Goal: Information Seeking & Learning: Learn about a topic

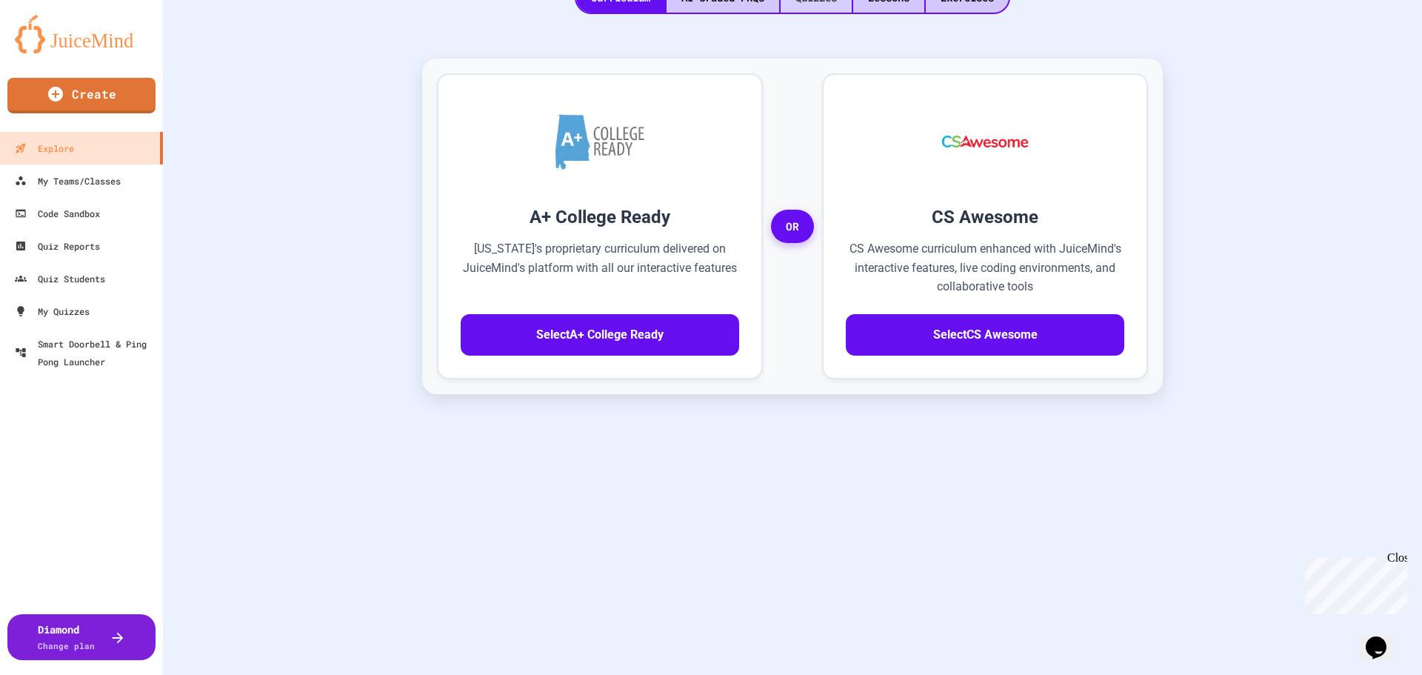
scroll to position [328, 0]
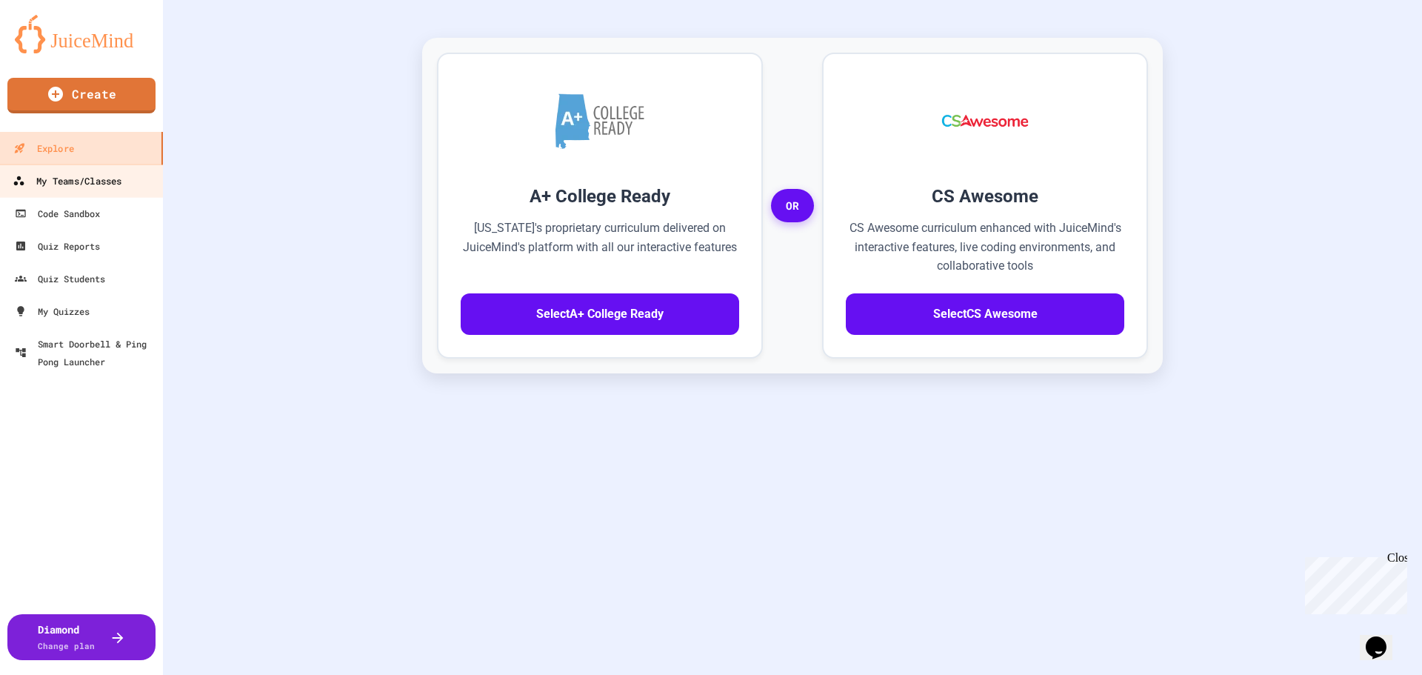
click at [90, 181] on div "My Teams/Classes" at bounding box center [67, 181] width 109 height 19
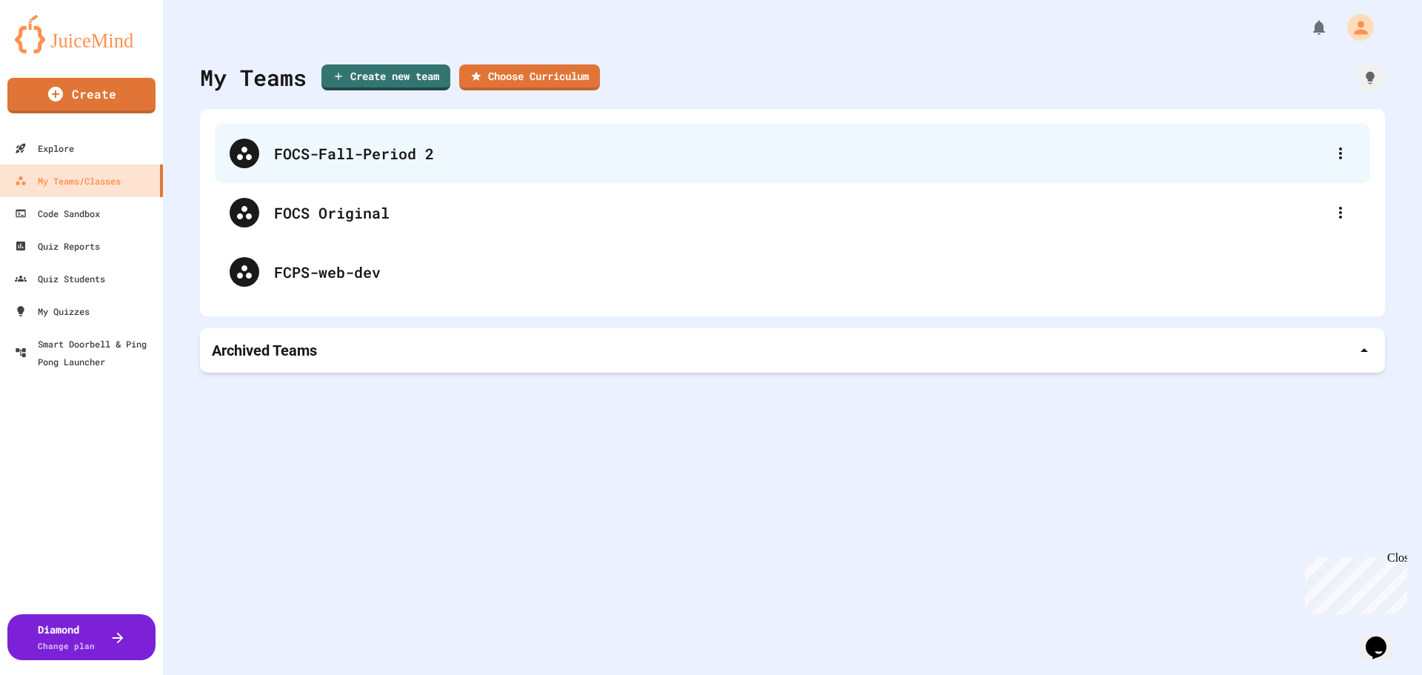
click at [490, 136] on div "FOCS-Fall-Period 2" at bounding box center [792, 153] width 1155 height 59
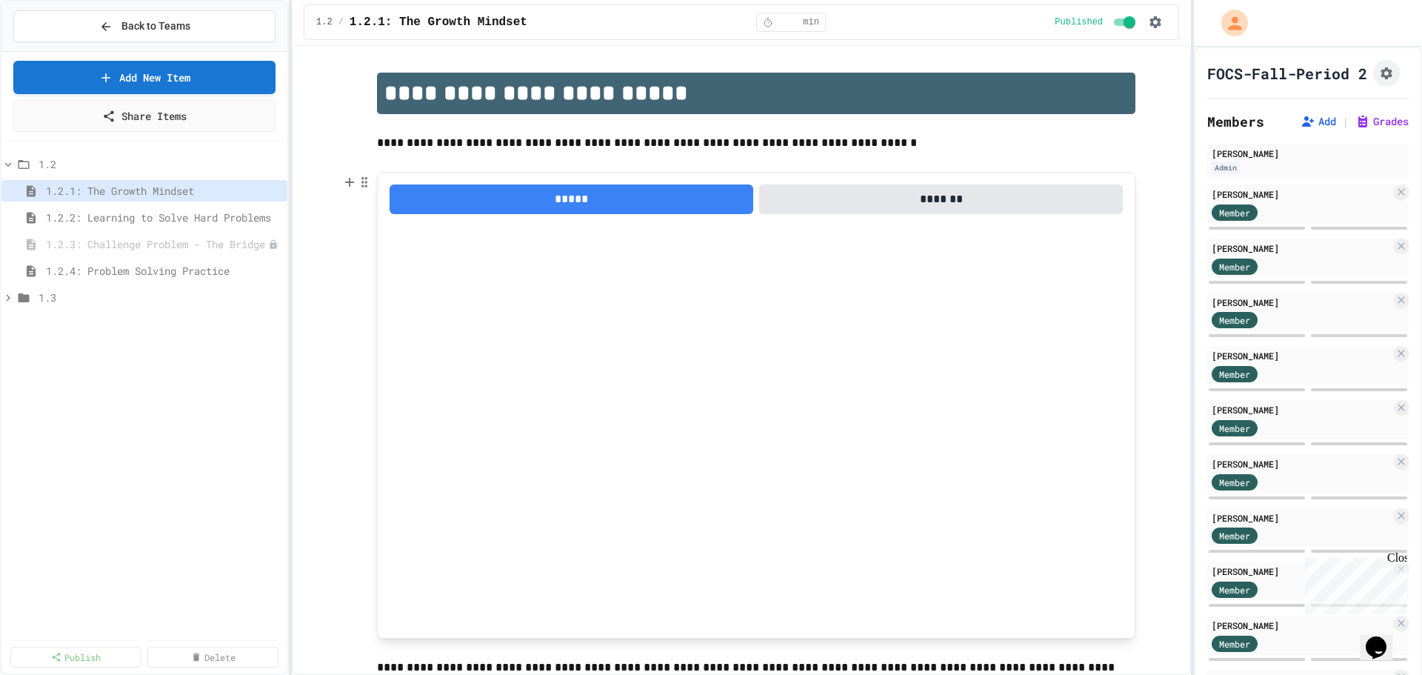
scroll to position [74, 0]
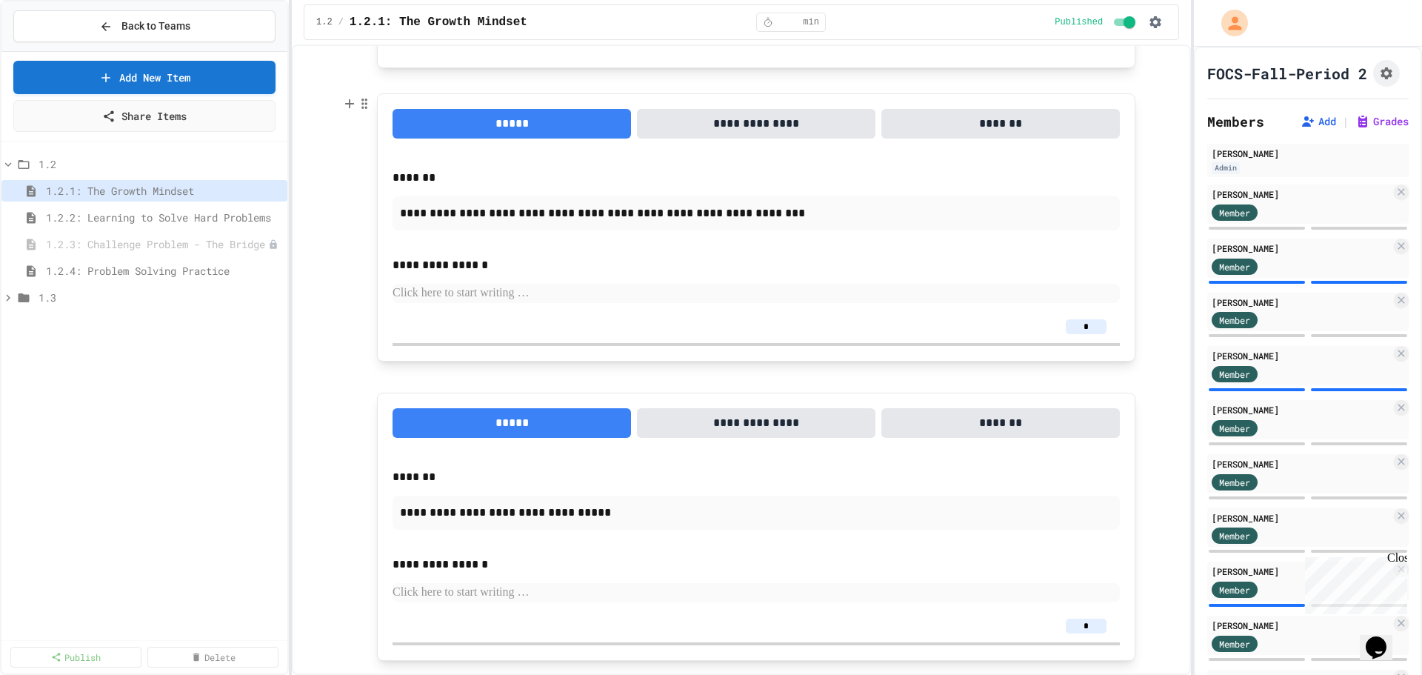
scroll to position [1079, 0]
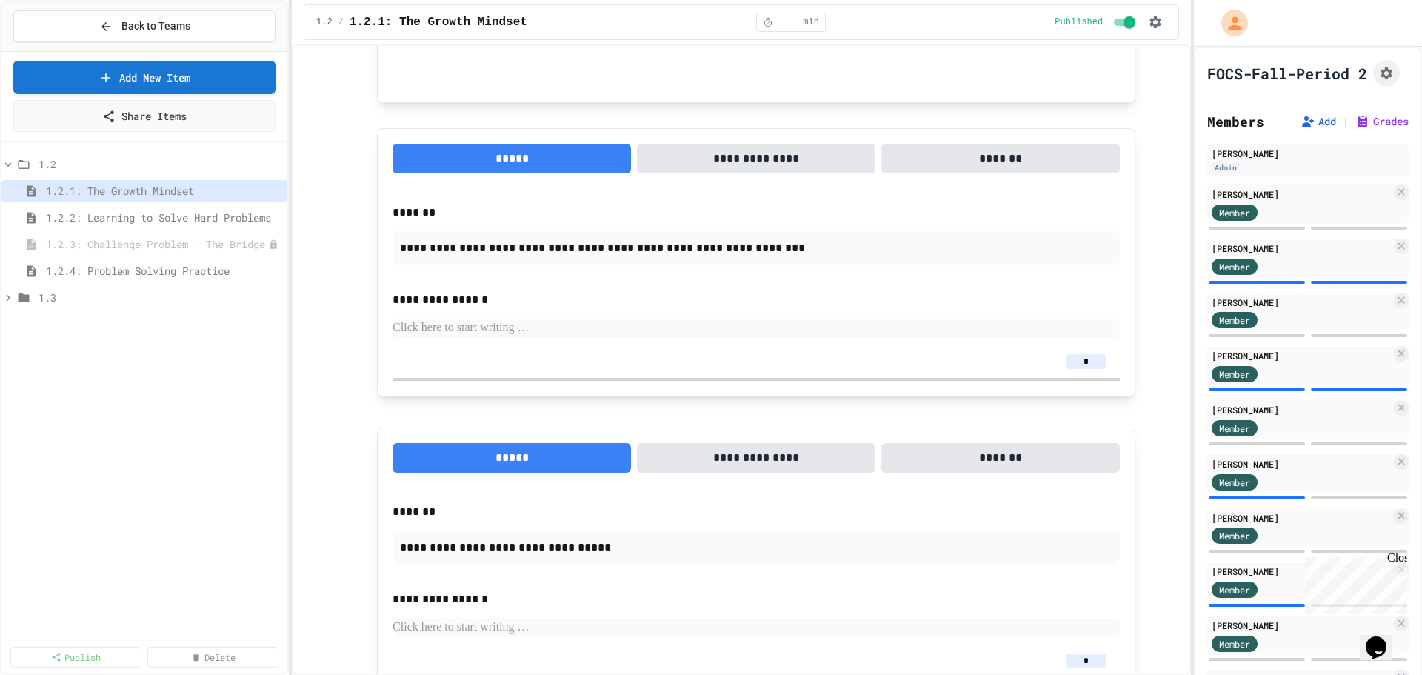
click at [213, 218] on span "1.2.2: Learning to Solve Hard Problems" at bounding box center [164, 218] width 236 height 16
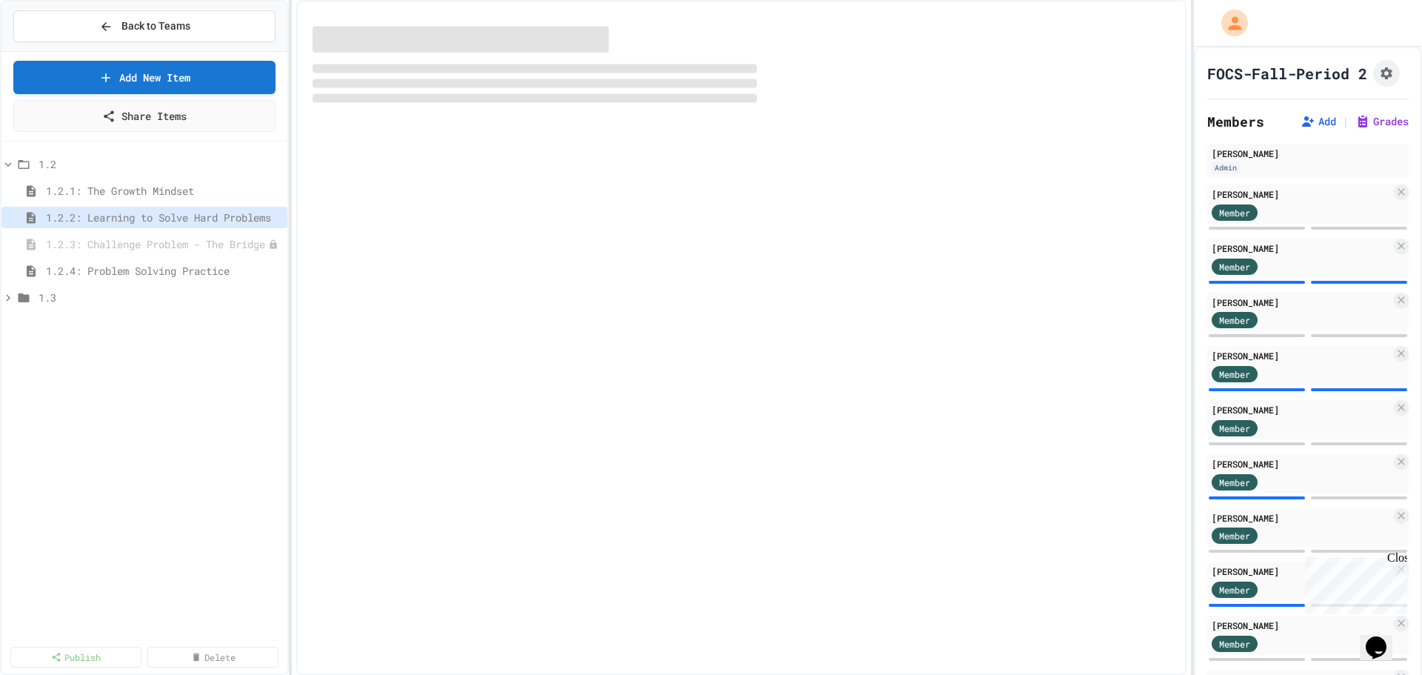
select select "***"
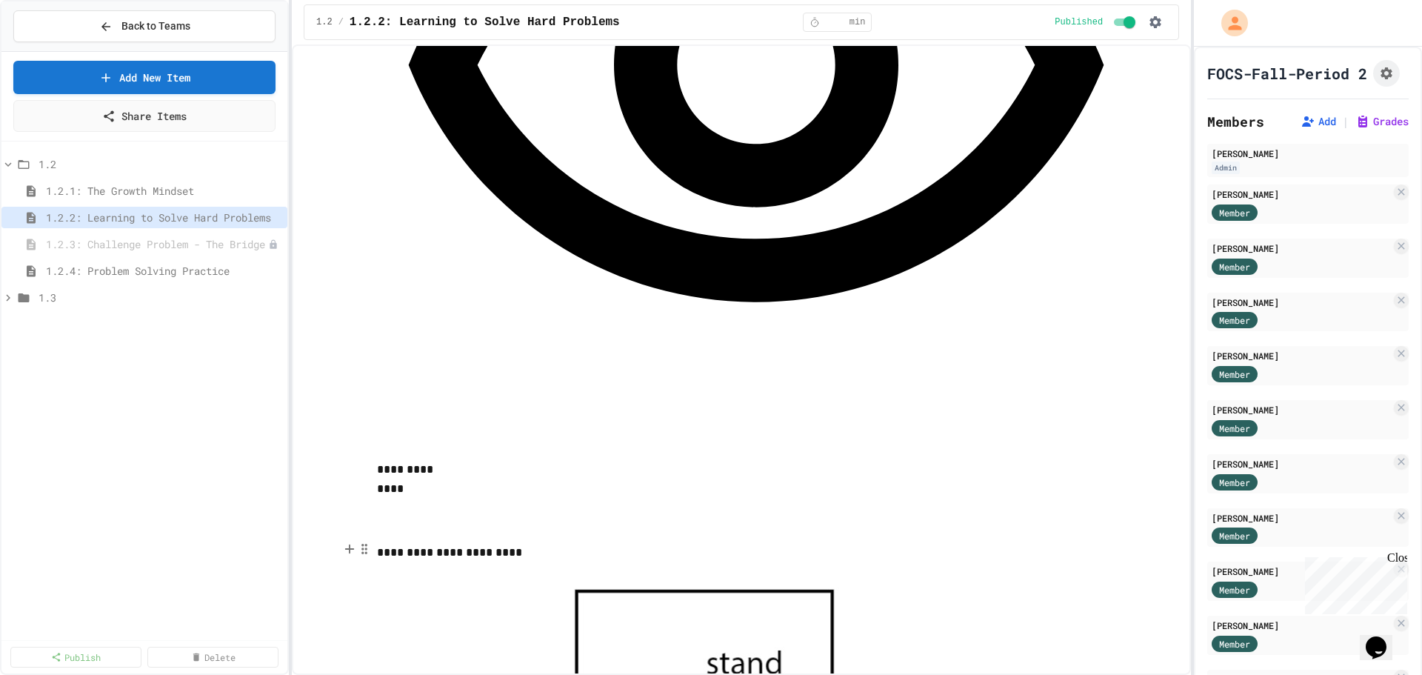
scroll to position [1259, 0]
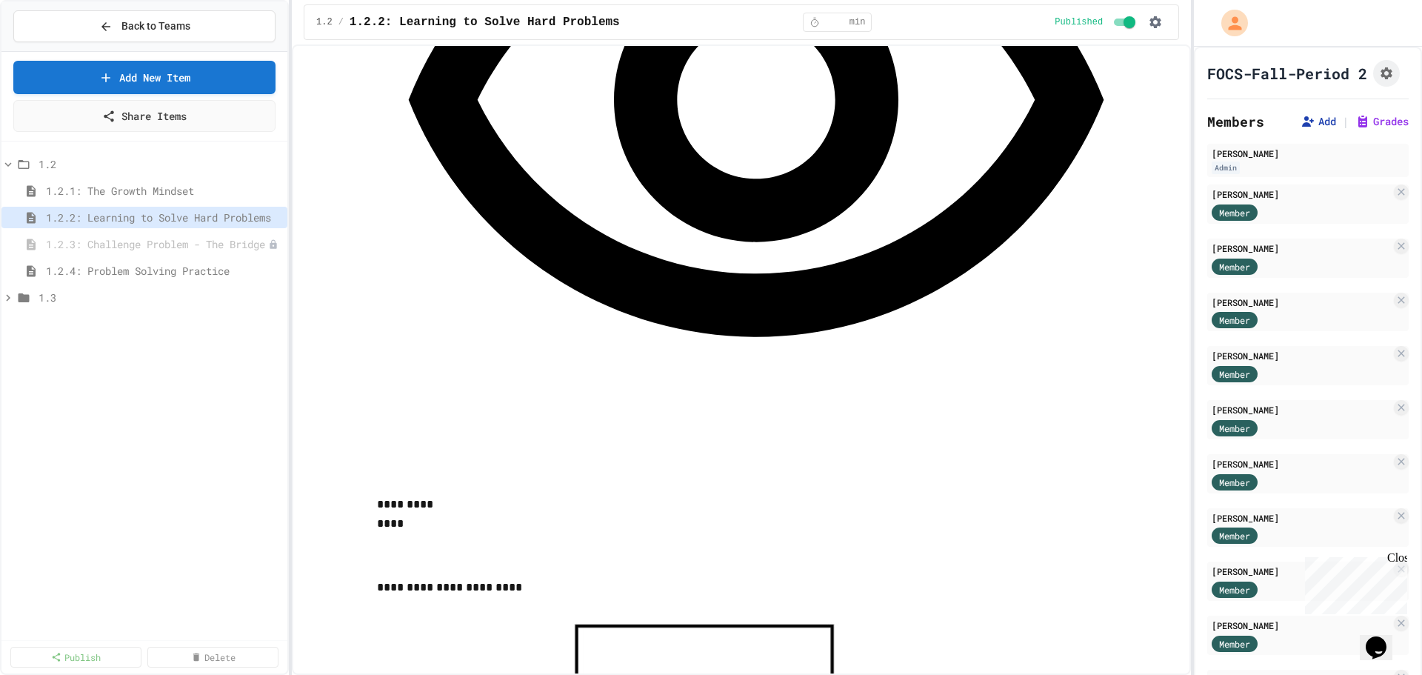
click at [1301, 129] on button "Add" at bounding box center [1319, 121] width 36 height 15
drag, startPoint x: 1395, startPoint y: 555, endPoint x: 2594, endPoint y: 1040, distance: 1293.3
click at [1395, 555] on div "Close" at bounding box center [1396, 560] width 19 height 19
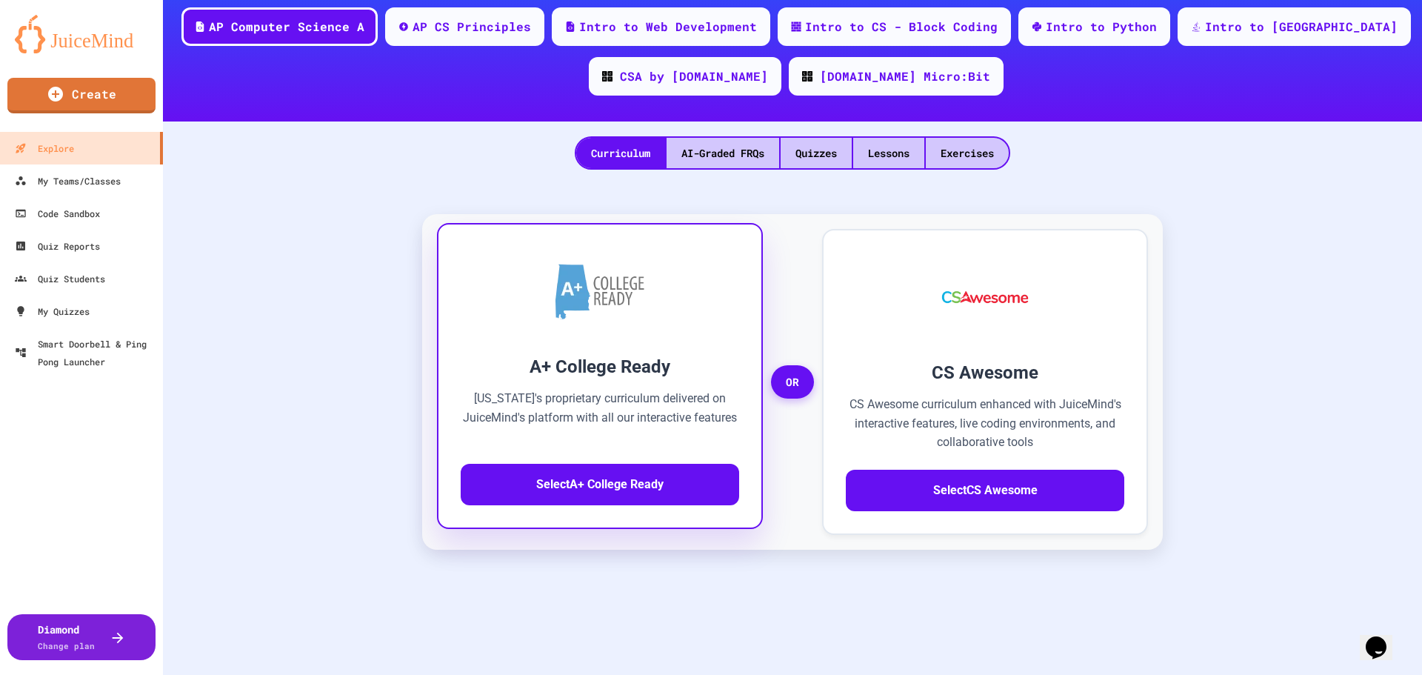
scroll to position [32, 0]
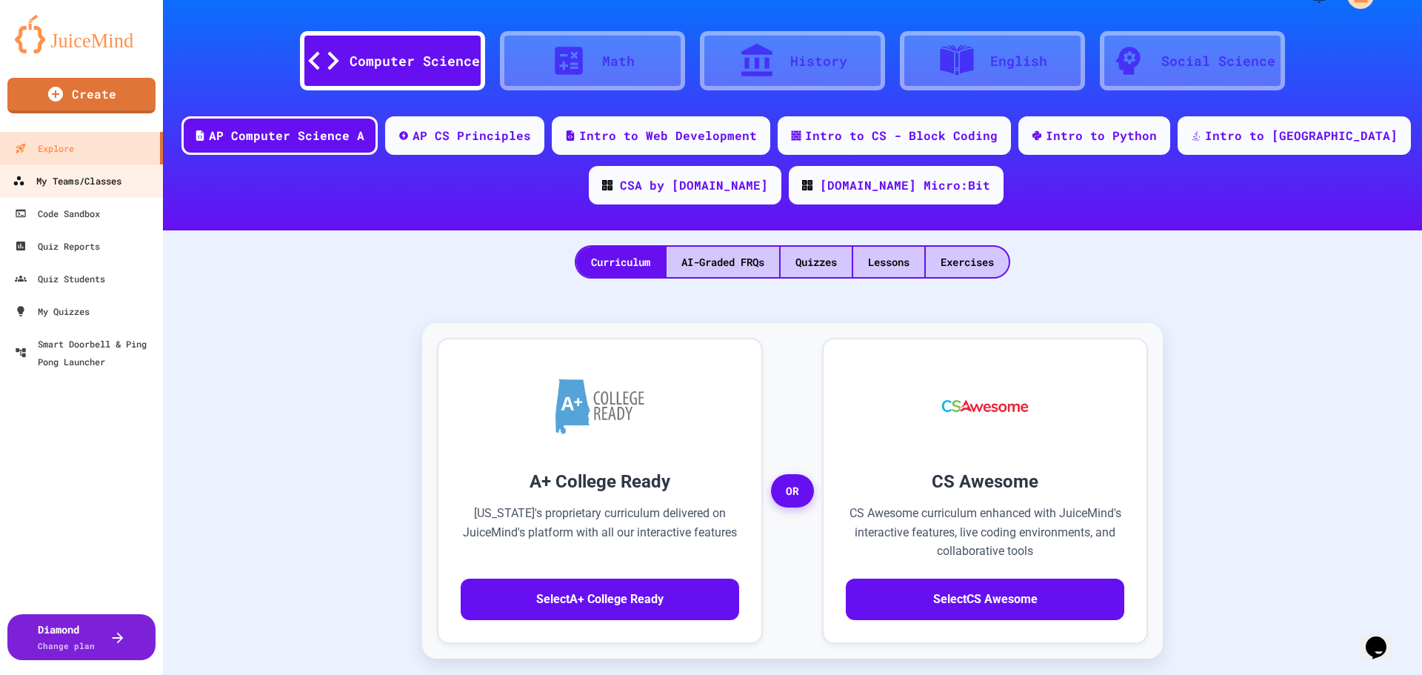
click at [80, 184] on div "My Teams/Classes" at bounding box center [67, 181] width 109 height 19
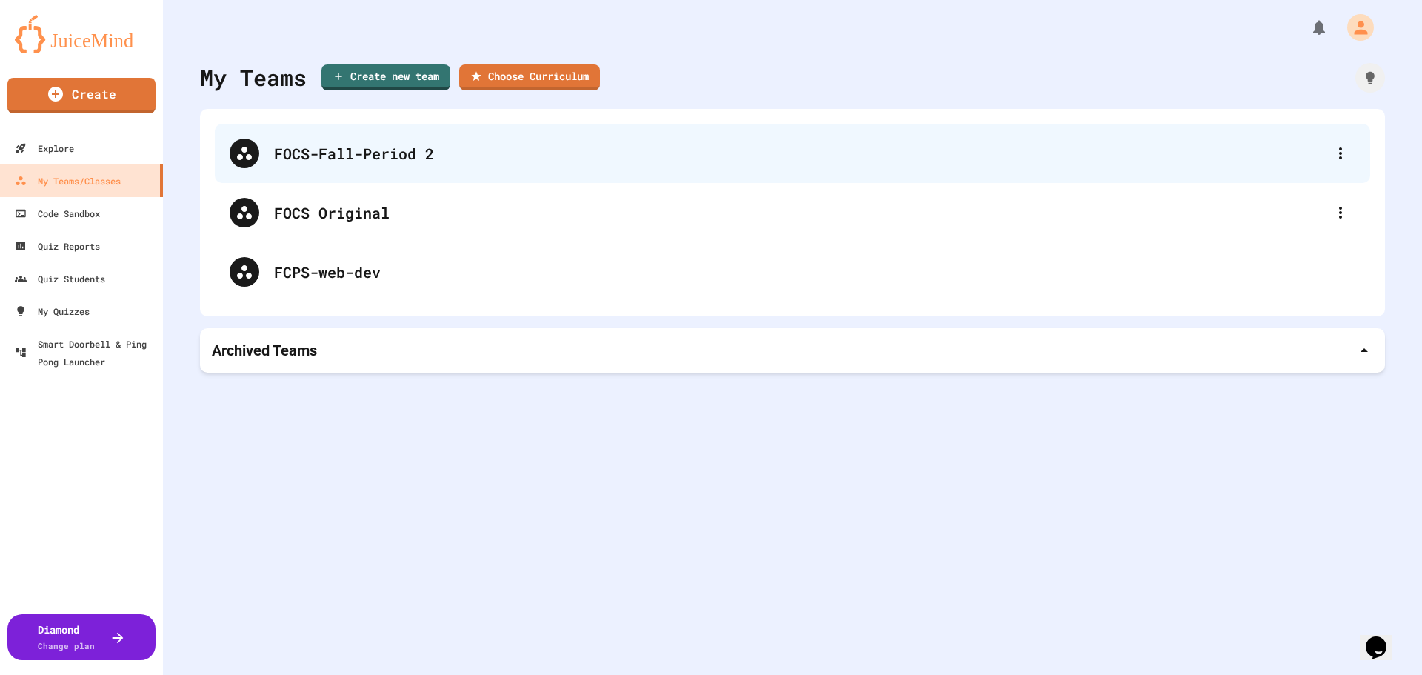
click at [346, 156] on div "FOCS-Fall-Period 2" at bounding box center [800, 153] width 1052 height 22
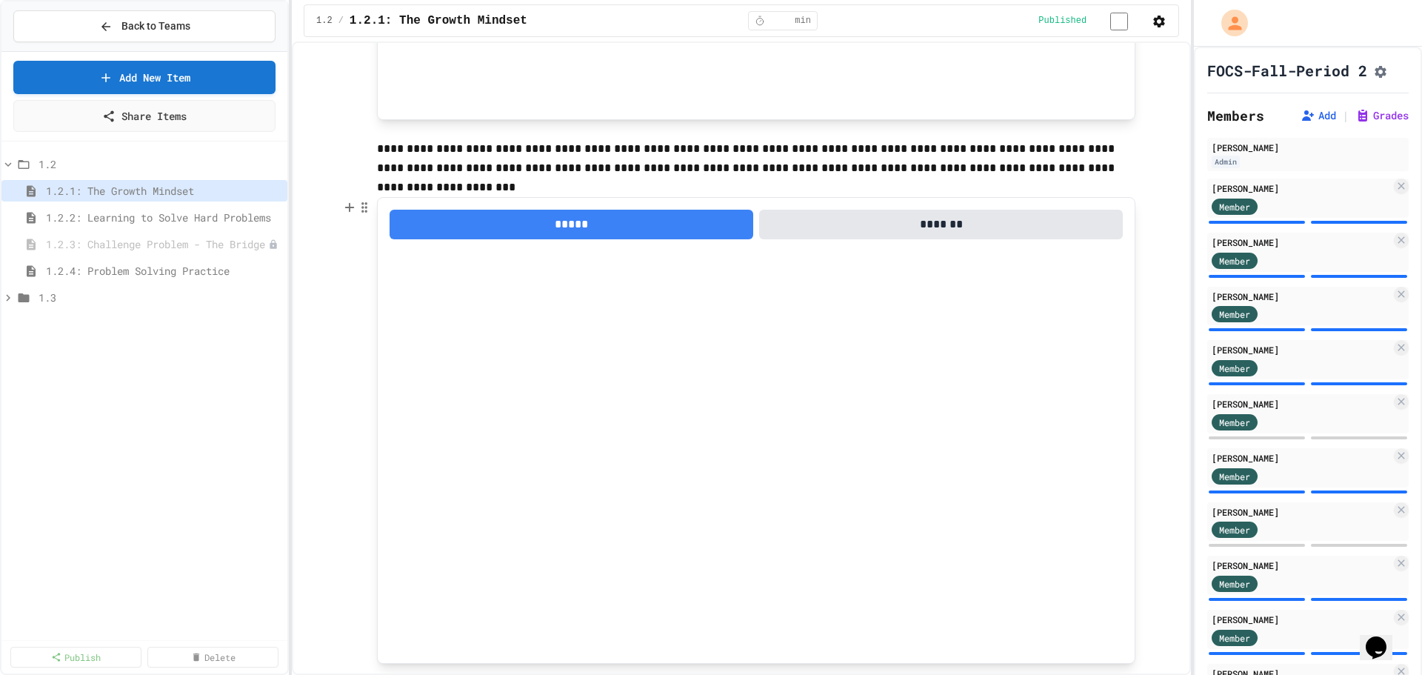
scroll to position [518, 0]
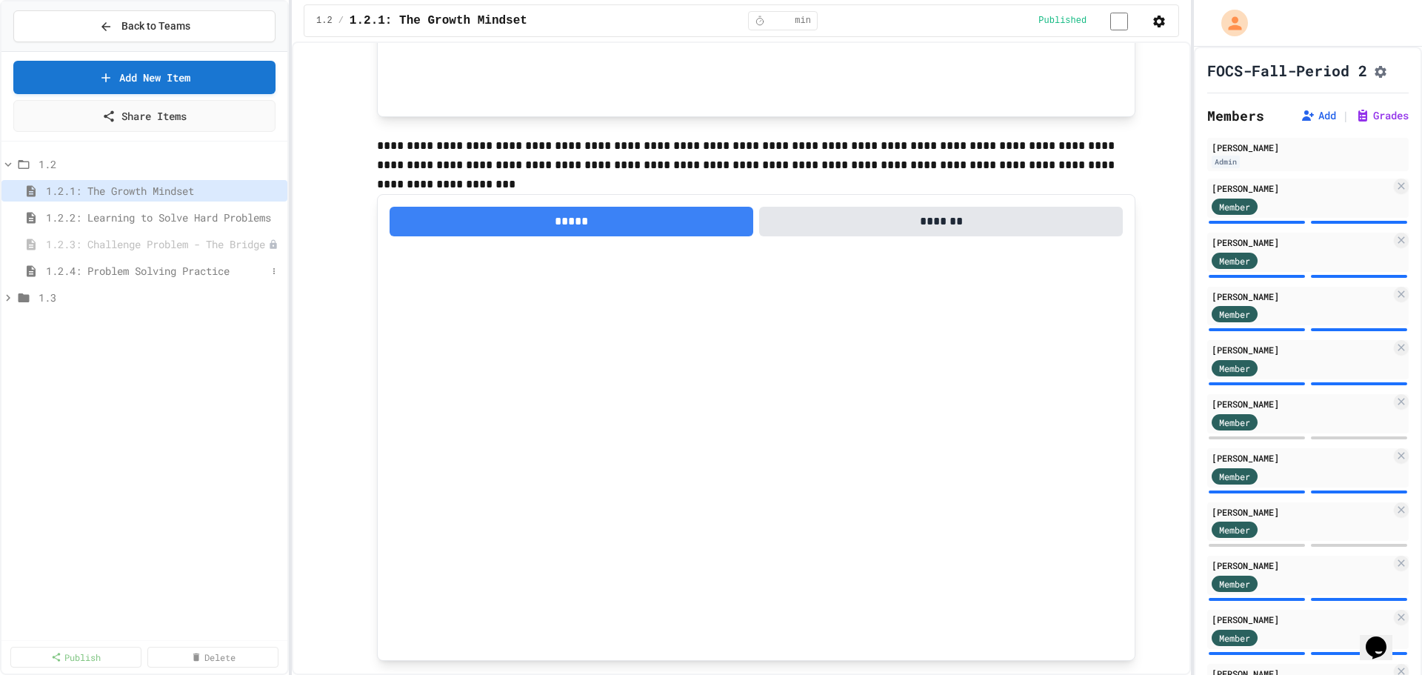
click at [156, 265] on span "1.2.4: Problem Solving Practice" at bounding box center [156, 271] width 221 height 16
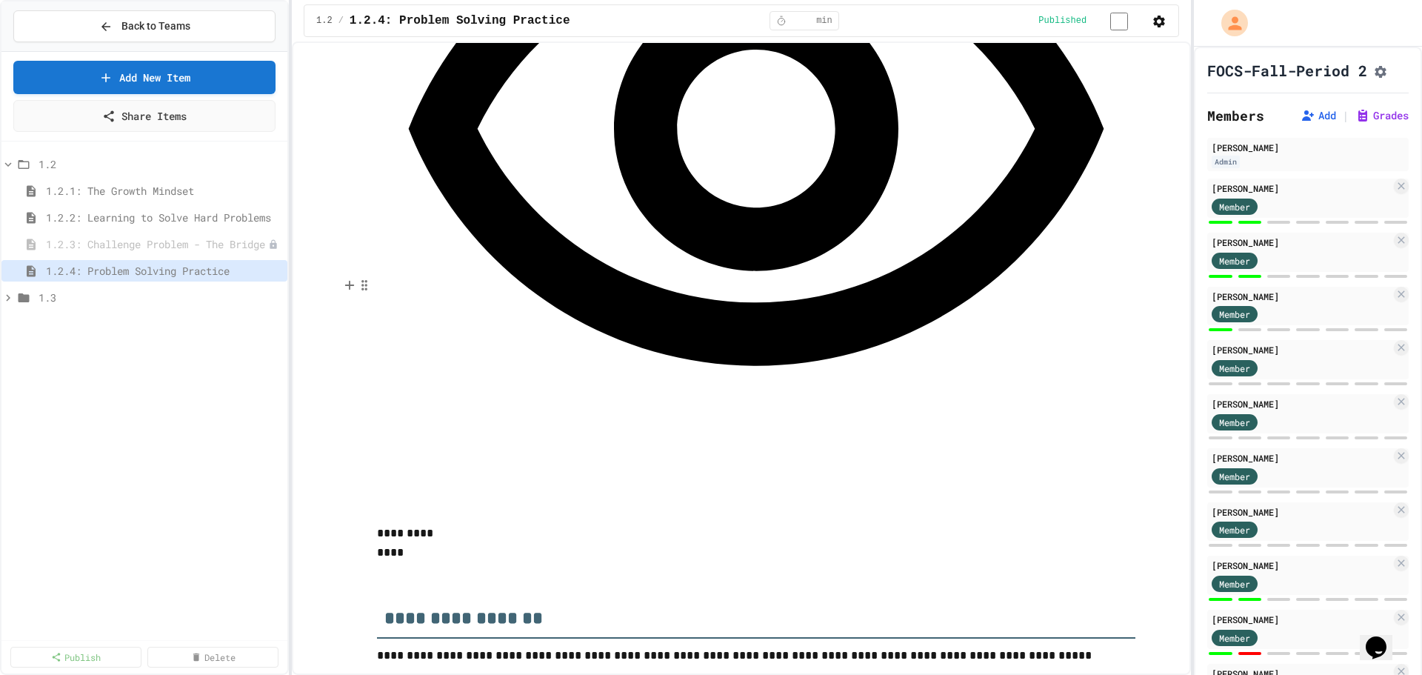
scroll to position [1778, 0]
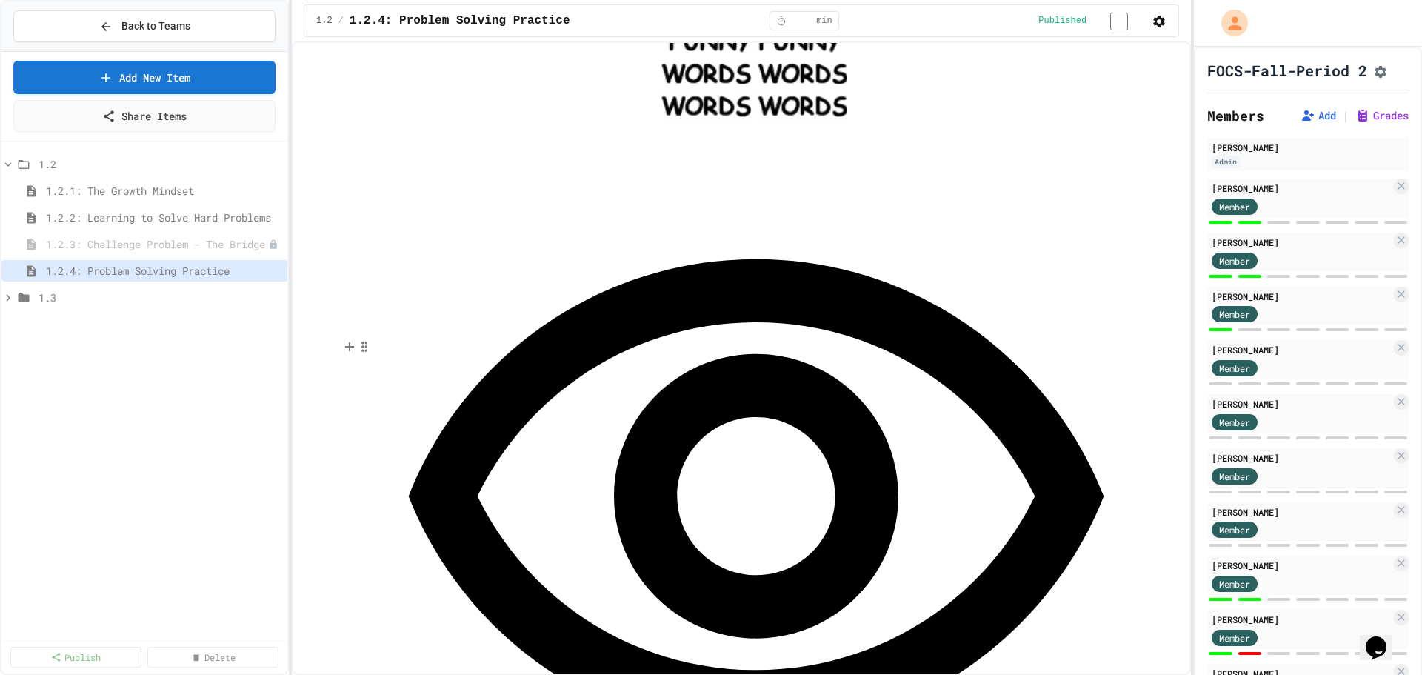
scroll to position [1333, 0]
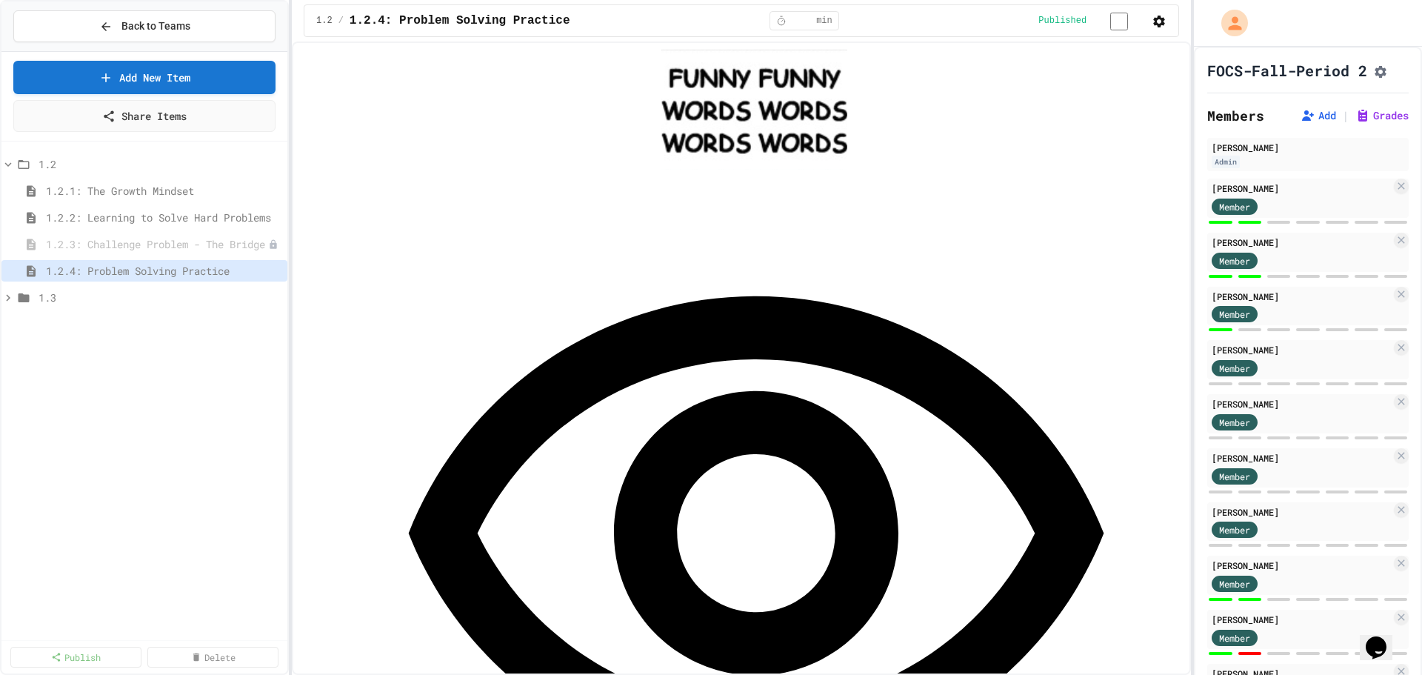
click at [171, 486] on div "1.2 1.2.1: The Growth Mindset 1.2.2: Learning to Solve Hard Problems 1.2.3: Cha…" at bounding box center [144, 390] width 286 height 487
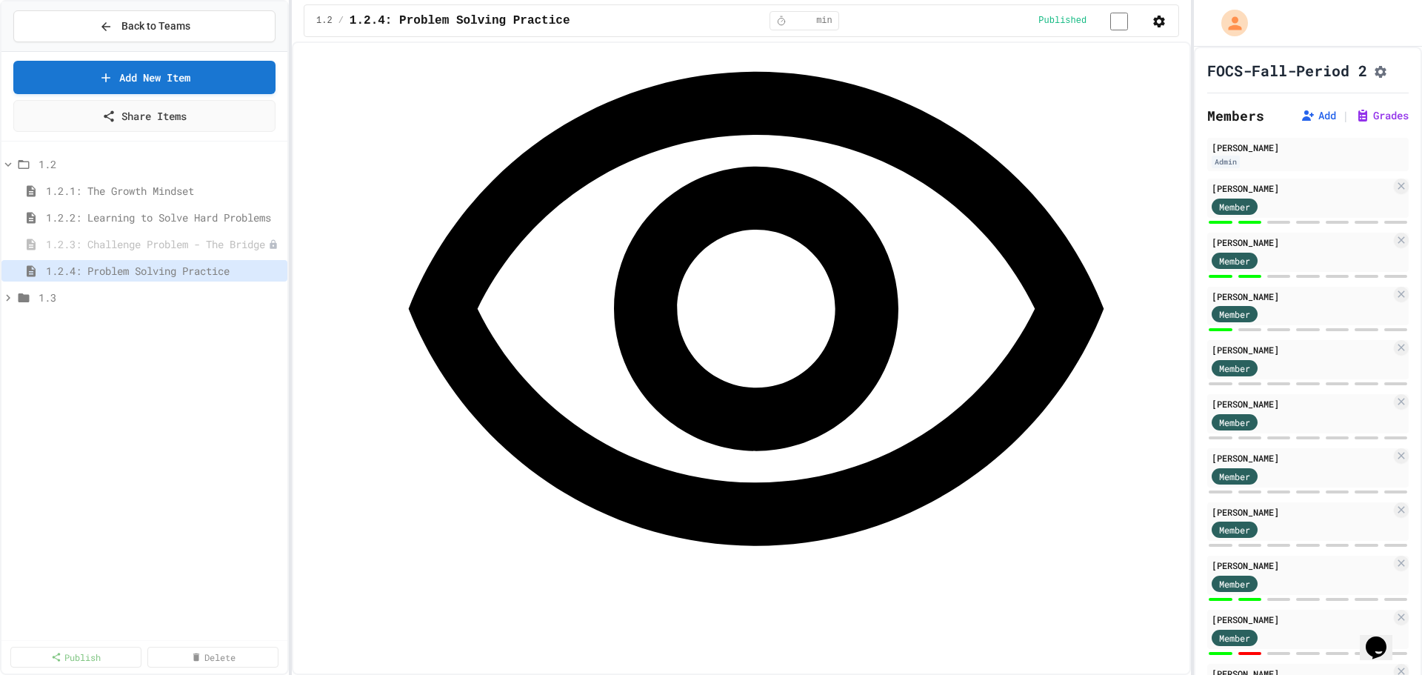
scroll to position [1704, 0]
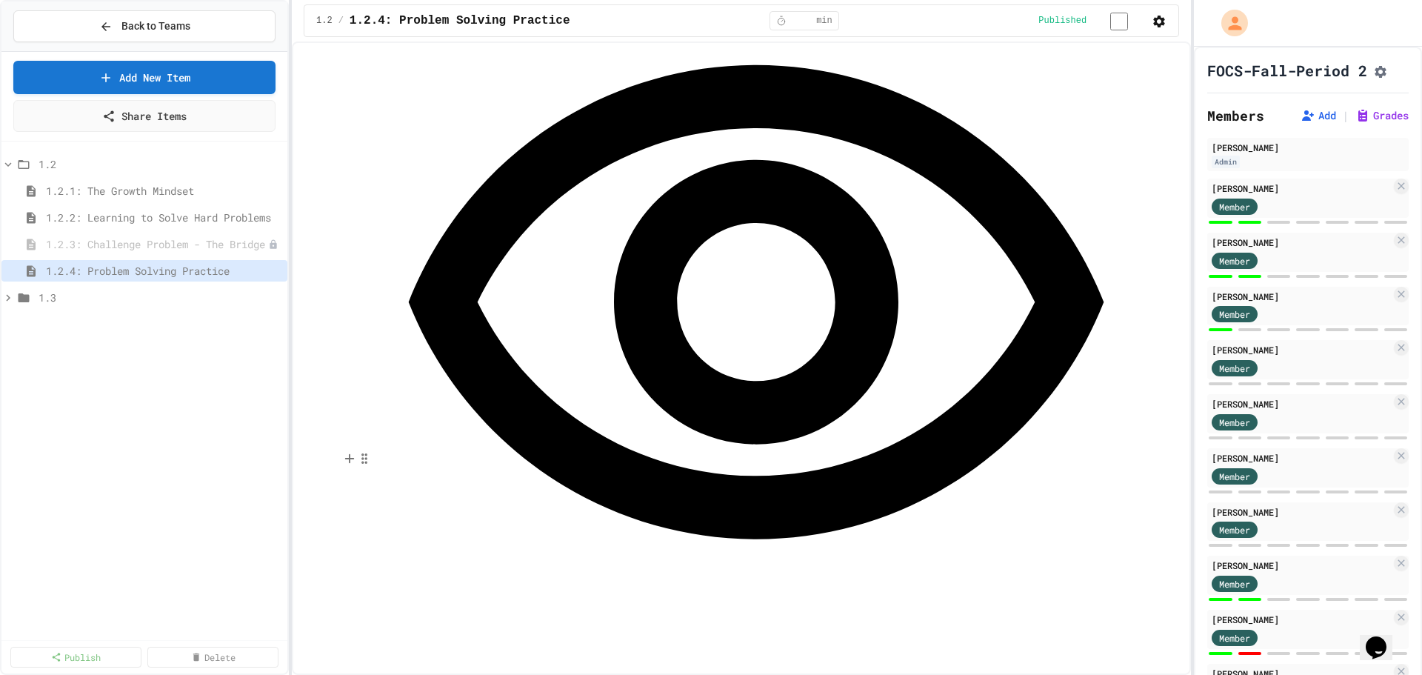
scroll to position [1629, 0]
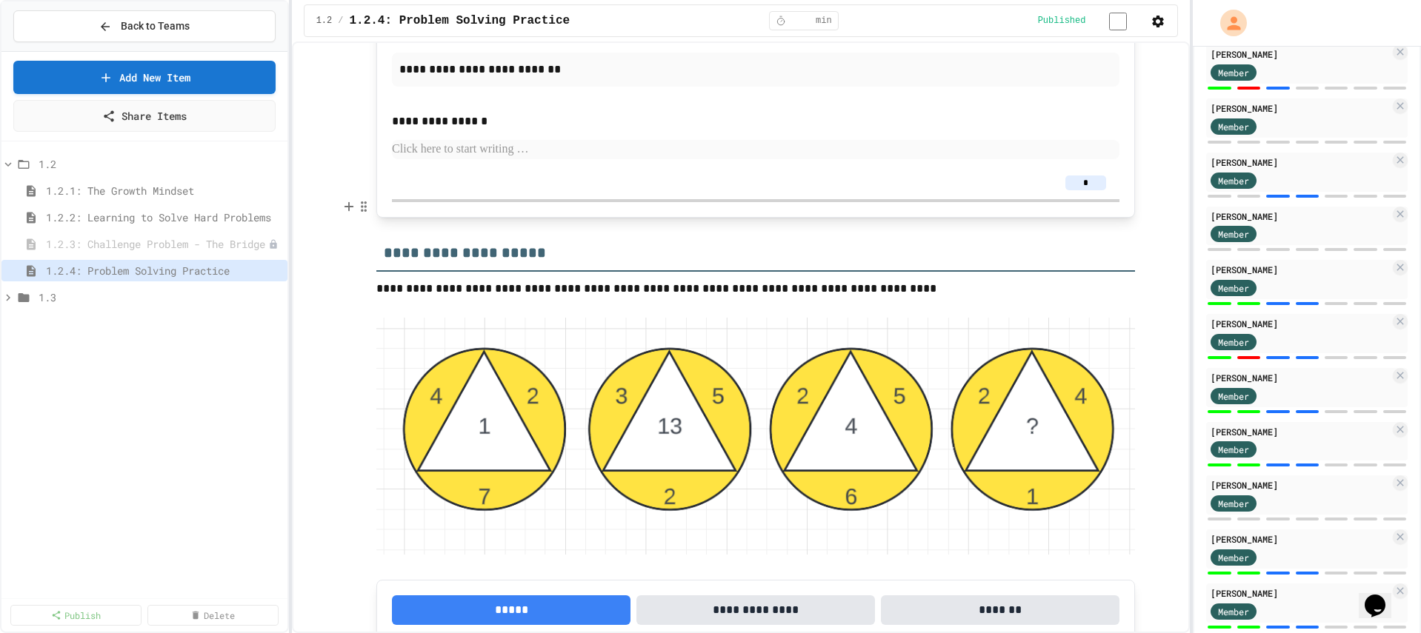
scroll to position [296, 0]
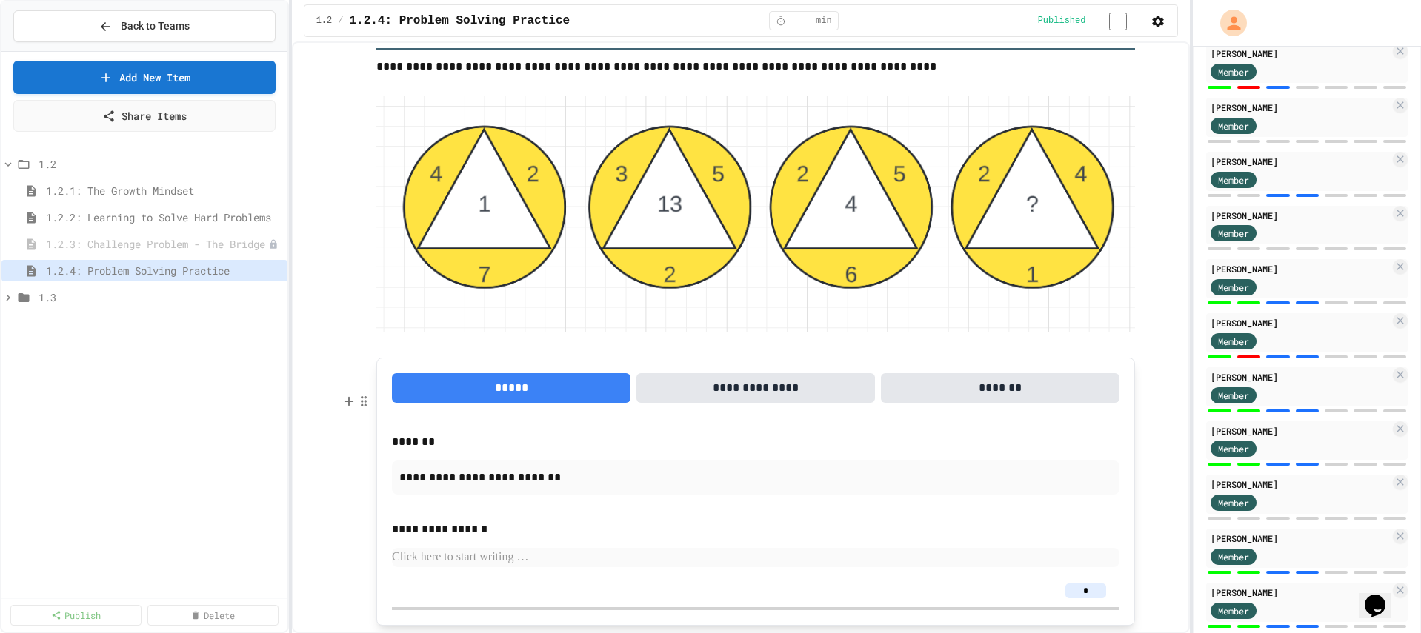
scroll to position [2963, 0]
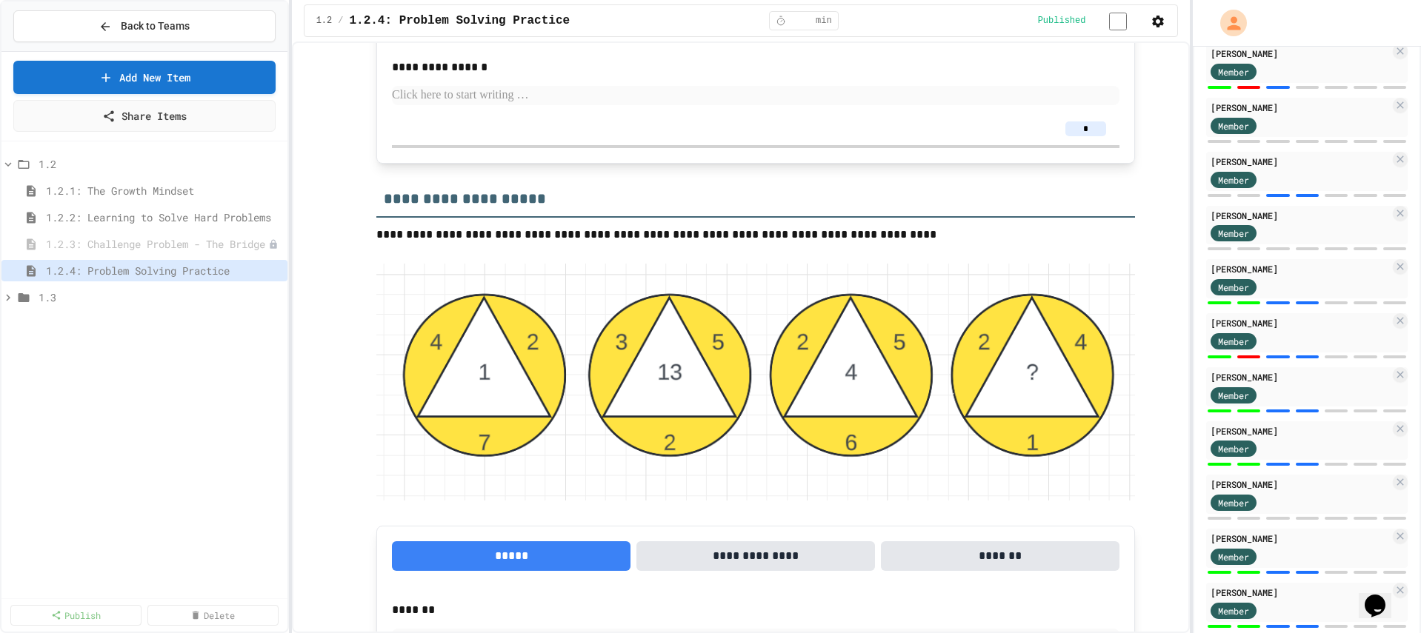
scroll to position [2666, 0]
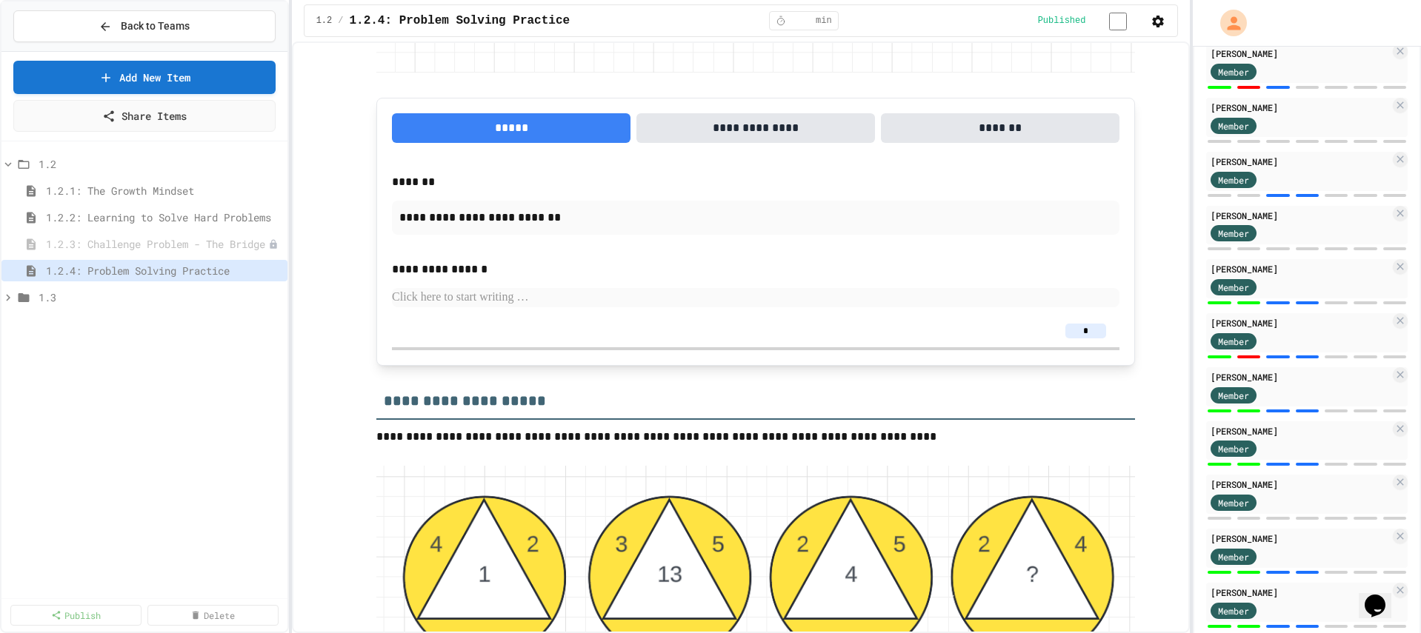
click at [186, 356] on div "1.2 1.2.1: The Growth Mindset 1.2.2: Learning to Solve Hard Problems 1.2.3: Cha…" at bounding box center [144, 369] width 286 height 445
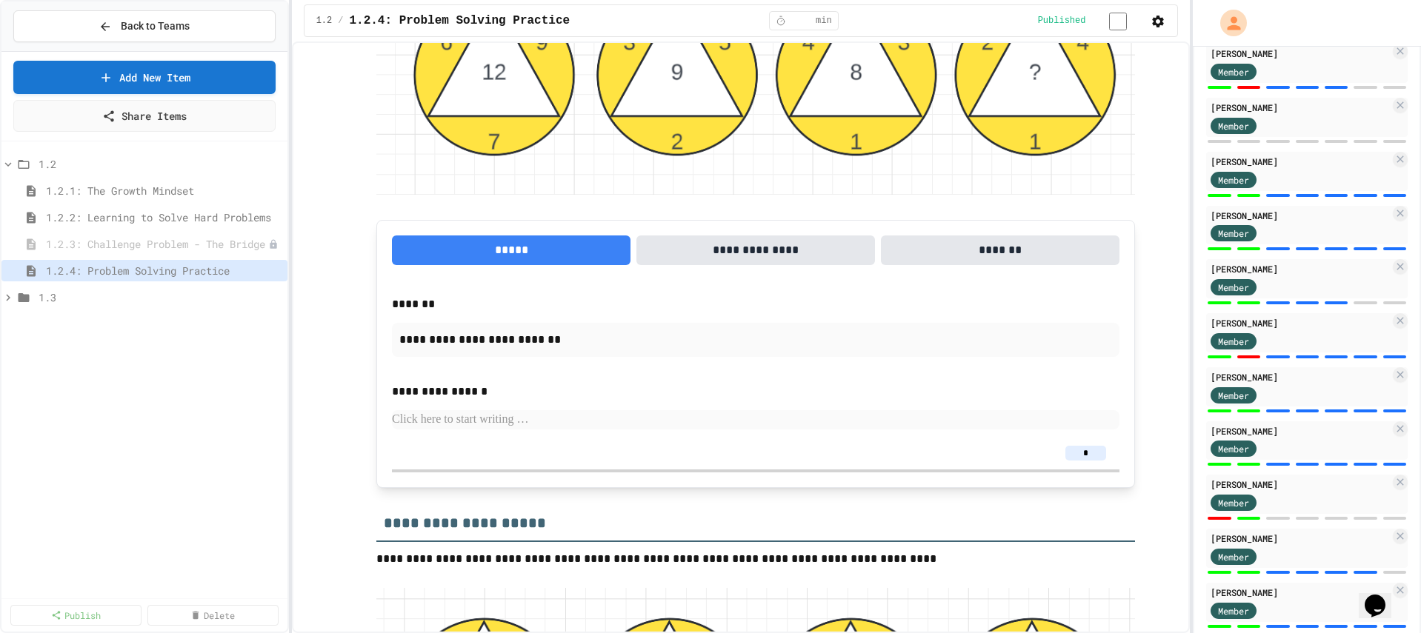
scroll to position [2296, 0]
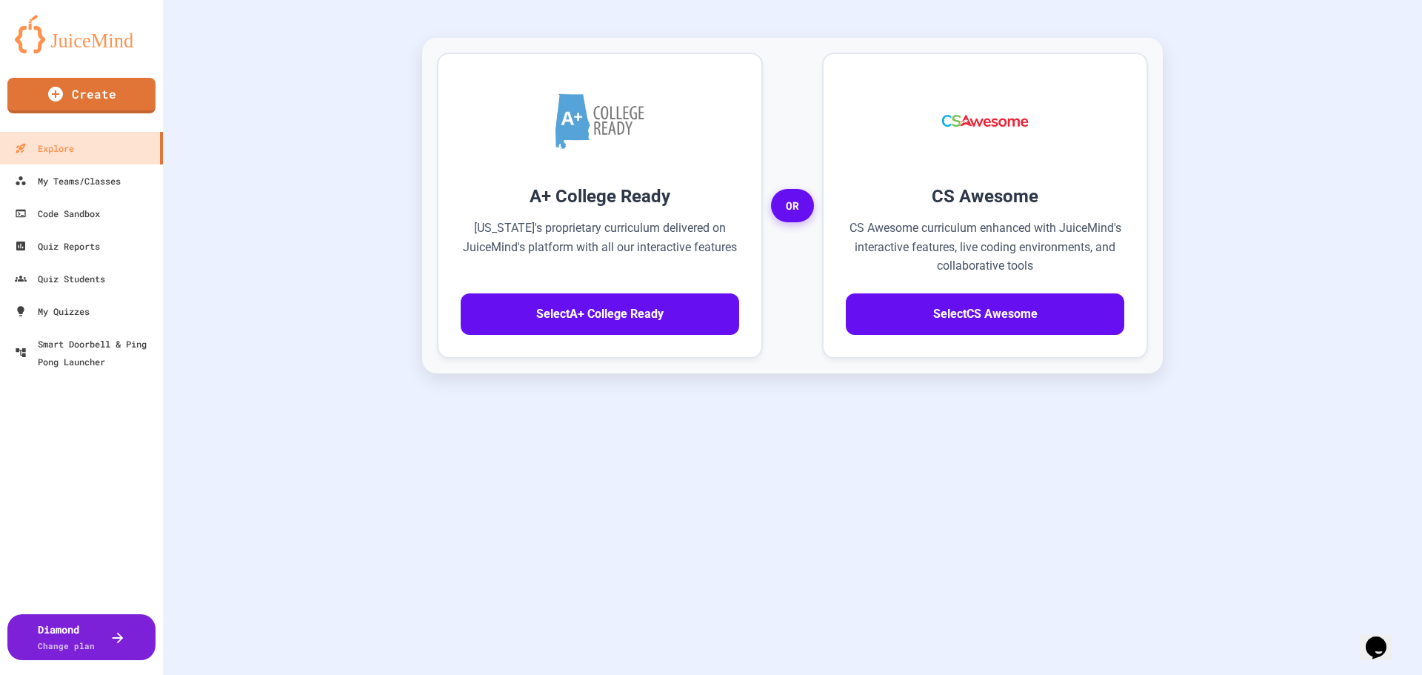
scroll to position [328, 0]
click at [77, 187] on div "My Teams/Classes" at bounding box center [67, 181] width 109 height 19
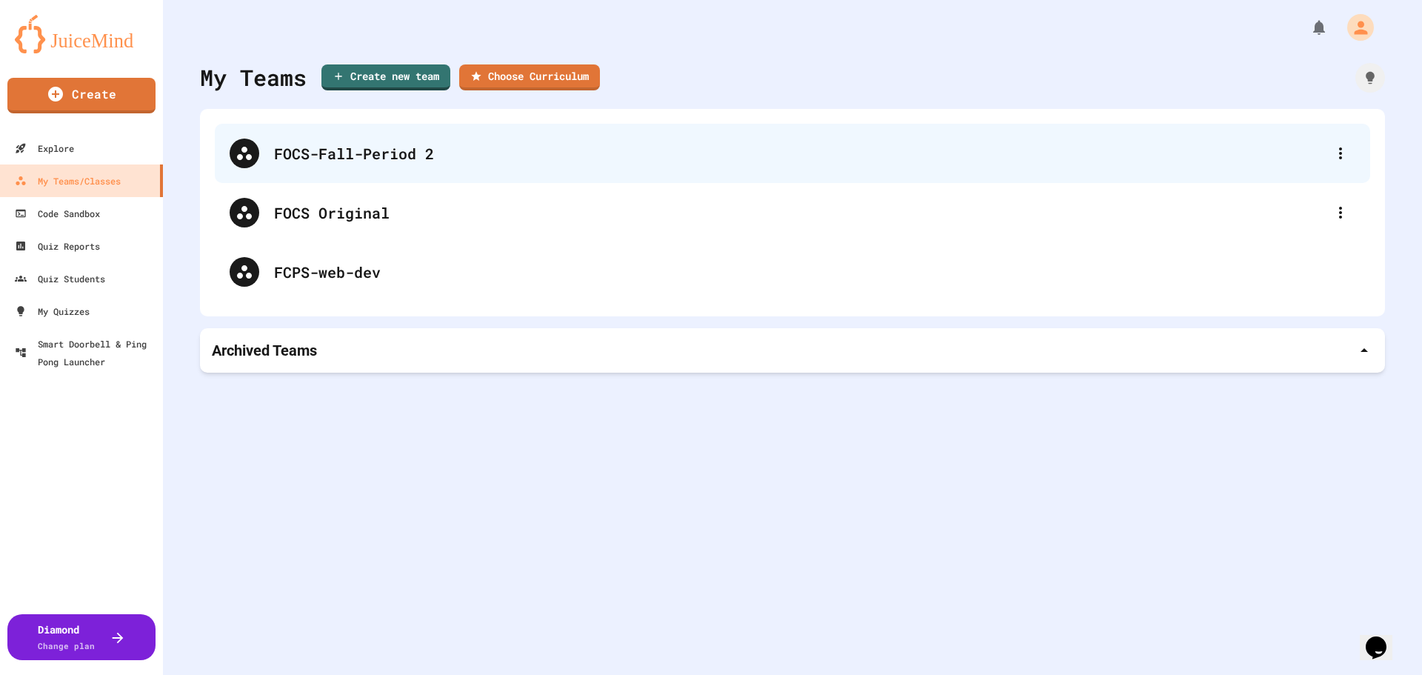
click at [424, 170] on div "FOCS-Fall-Period 2" at bounding box center [792, 153] width 1155 height 59
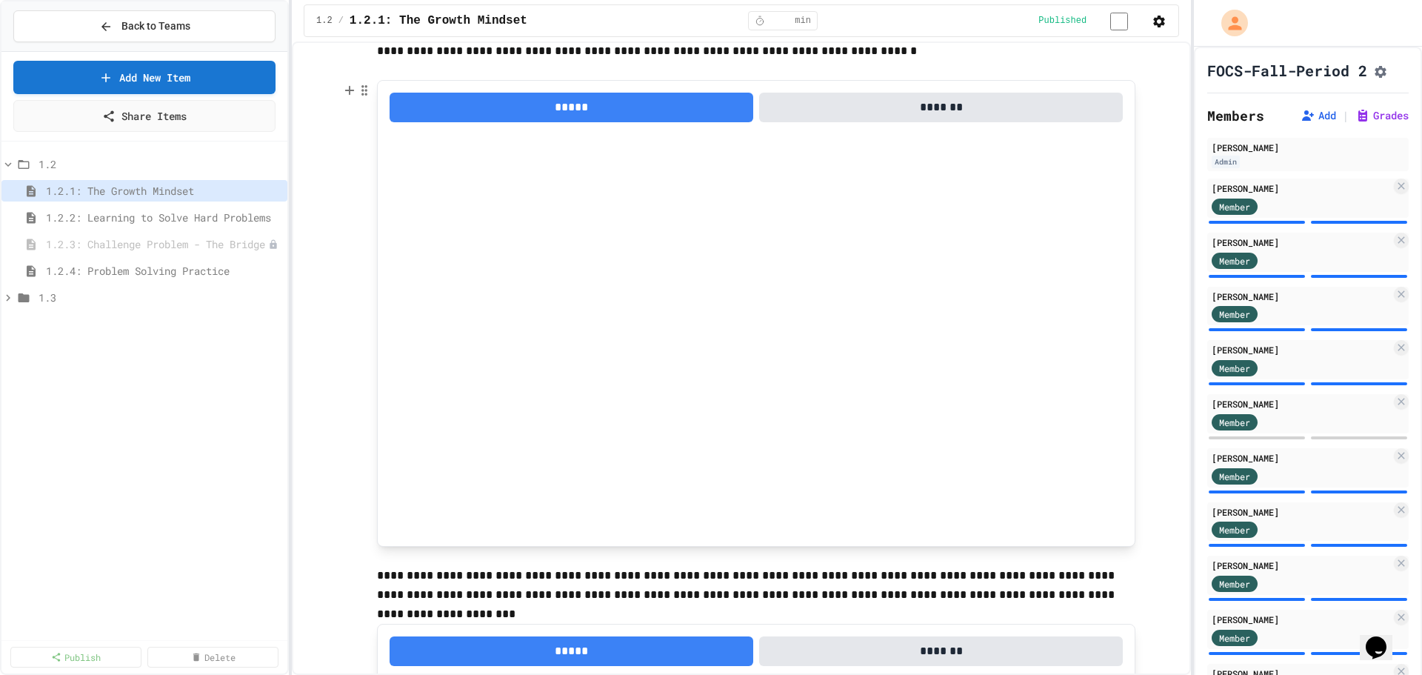
scroll to position [296, 0]
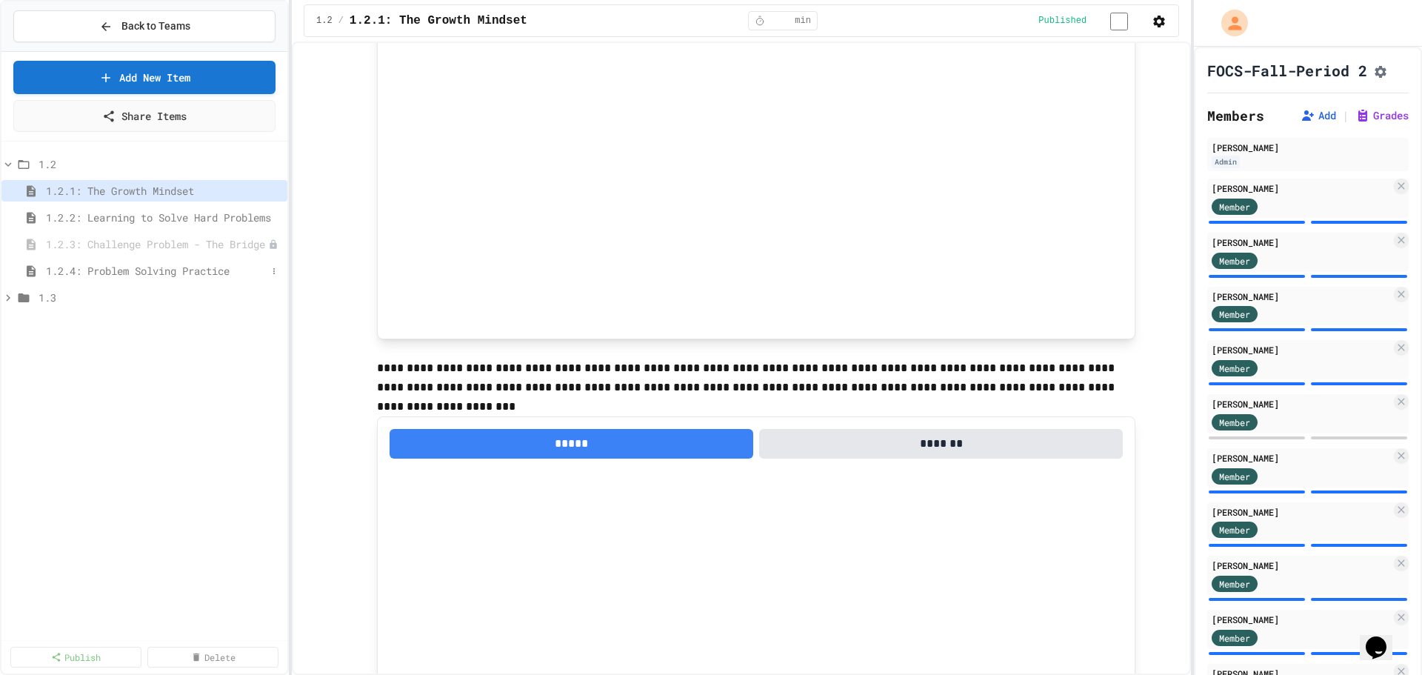
click at [173, 260] on div "1.2.4: Problem Solving Practice" at bounding box center [144, 270] width 286 height 21
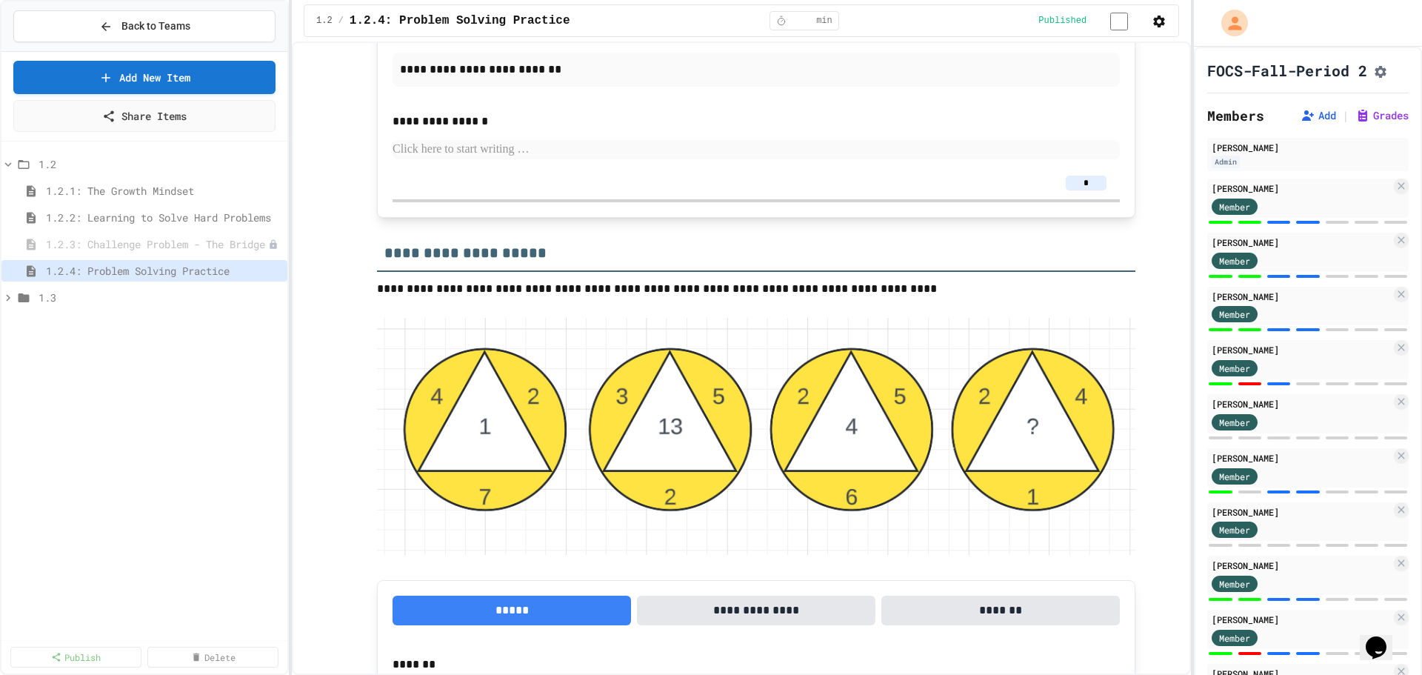
scroll to position [2740, 0]
